Goal: Task Accomplishment & Management: Use online tool/utility

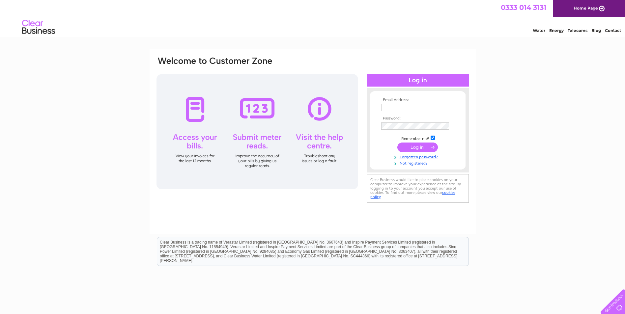
type input "admin@dundeeheritage.co.uk"
click at [407, 145] on input "submit" at bounding box center [417, 147] width 41 height 9
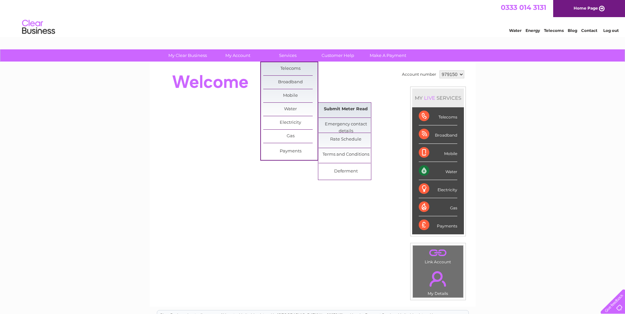
click at [339, 108] on link "Submit Meter Read" at bounding box center [345, 109] width 54 height 13
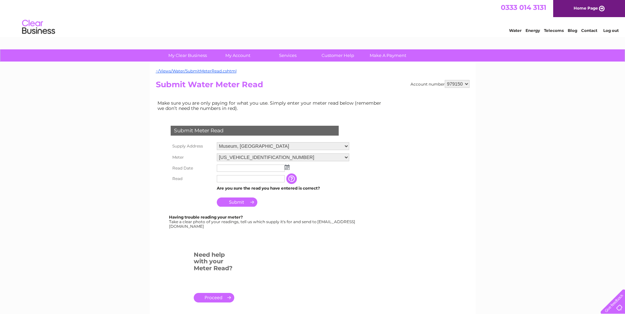
click at [286, 168] on img at bounding box center [287, 167] width 5 height 5
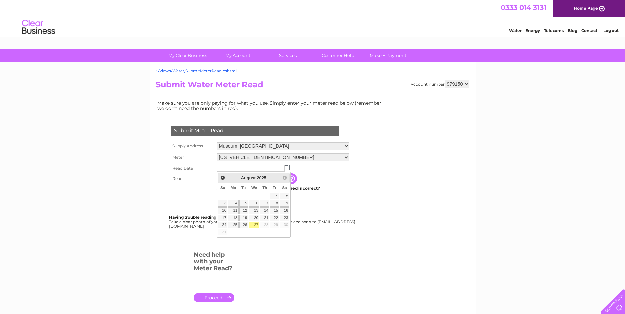
click at [256, 225] on link "27" at bounding box center [254, 225] width 11 height 7
type input "2025/08/27"
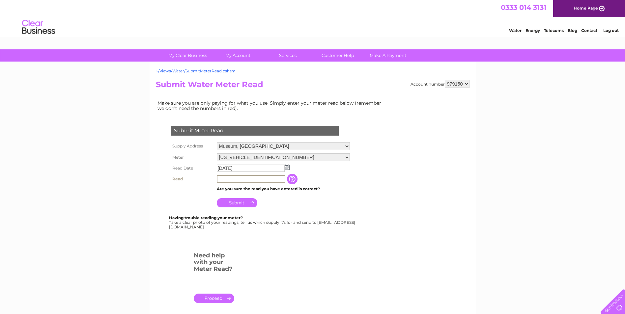
click at [241, 181] on input "text" at bounding box center [251, 179] width 68 height 8
type input "03147"
click at [244, 200] on input "Submit" at bounding box center [237, 202] width 41 height 9
